Goal: Transaction & Acquisition: Subscribe to service/newsletter

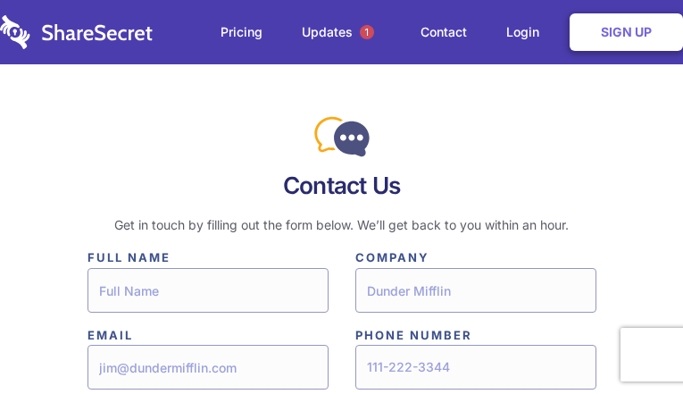
type input"] "PILXjFvKOhTUma"
type input"] "szFeZuYVNMIZk"
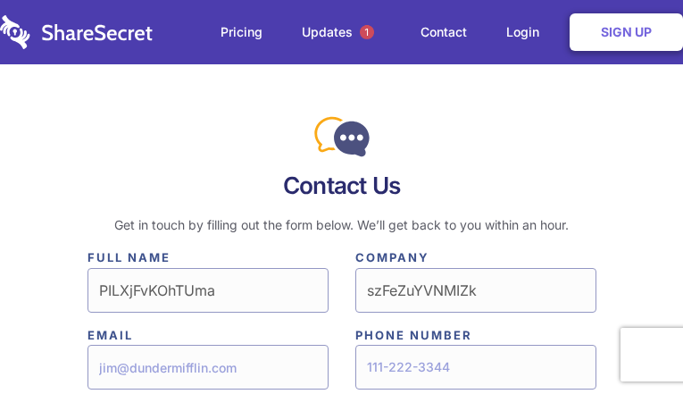
type input"] "[EMAIL_ADDRESS][DOMAIN_NAME]"
type input"] "9758938980"
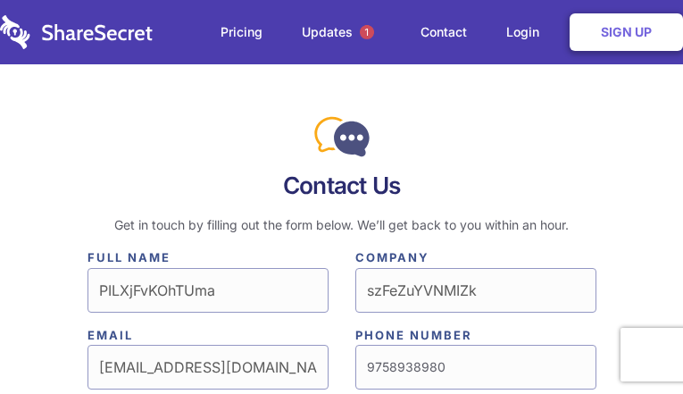
radio input"] "true"
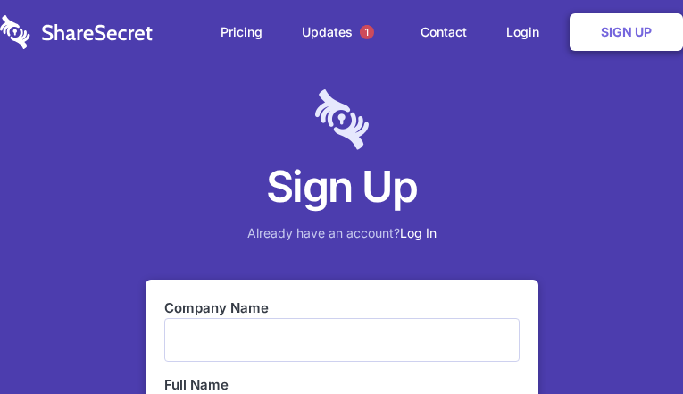
type input "pcmApfMKXKhuhd"
type input "YmmJaDthrAKp"
type input "[EMAIL_ADDRESS][DOMAIN_NAME]"
